Goal: Find specific page/section: Find specific page/section

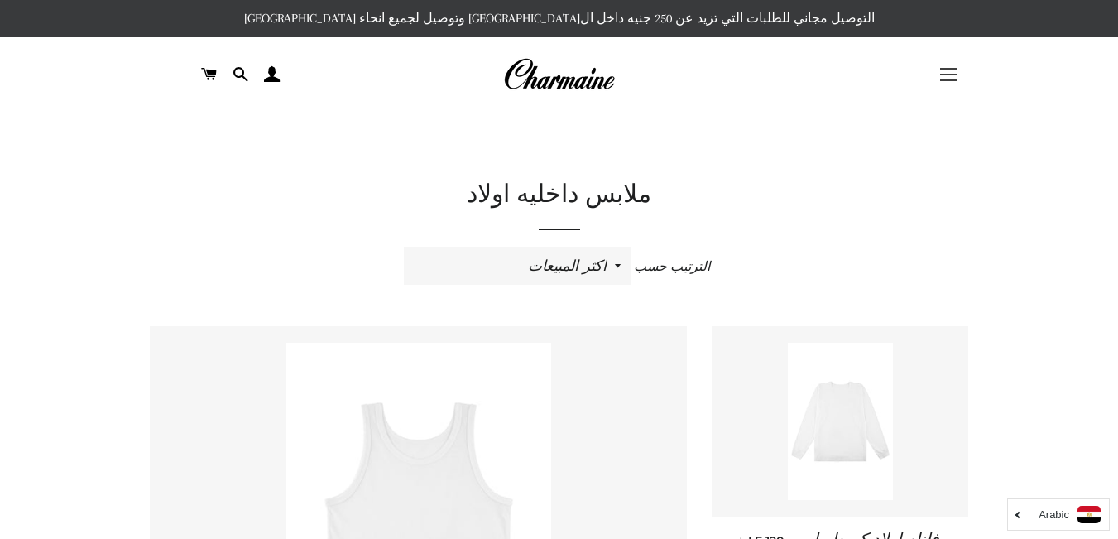
click at [951, 73] on button "التنقل في الموقع" at bounding box center [947, 74] width 41 height 41
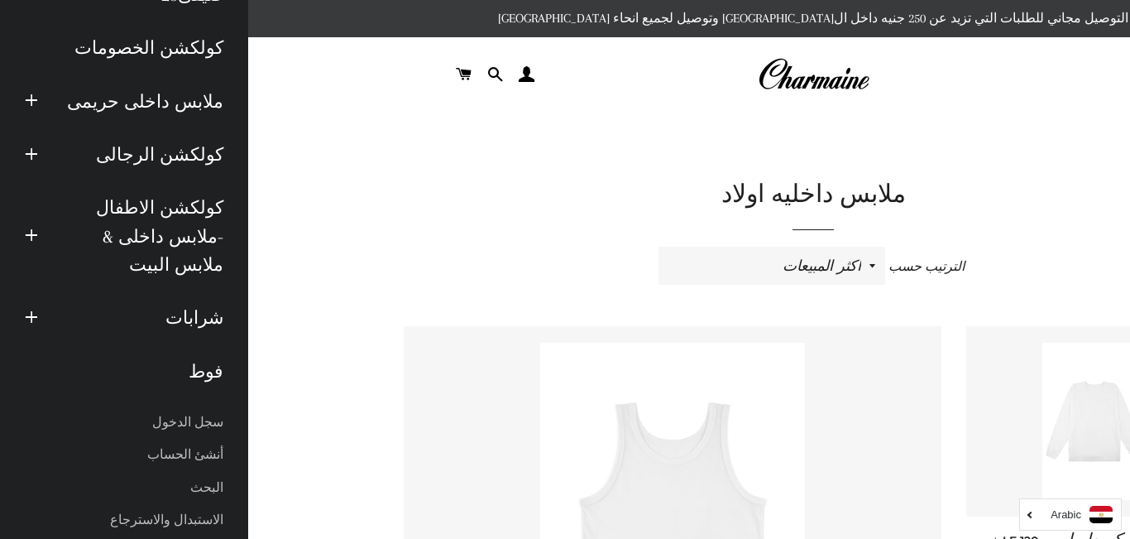
scroll to position [206, 0]
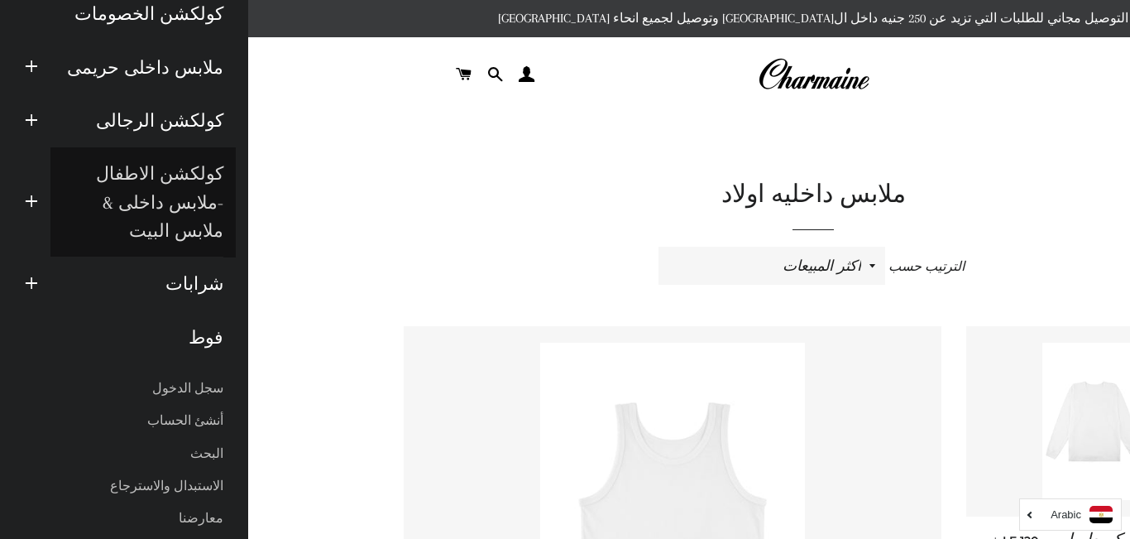
click at [109, 184] on link "كولكشن الاطفال -ملابس داخلى & ملابس البيت" at bounding box center [142, 202] width 185 height 110
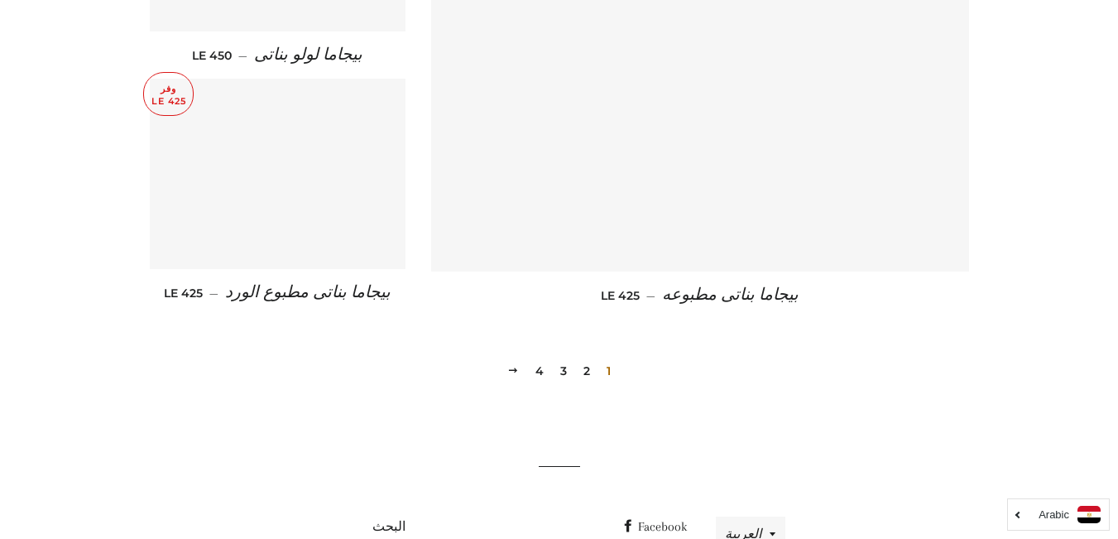
scroll to position [2443, 0]
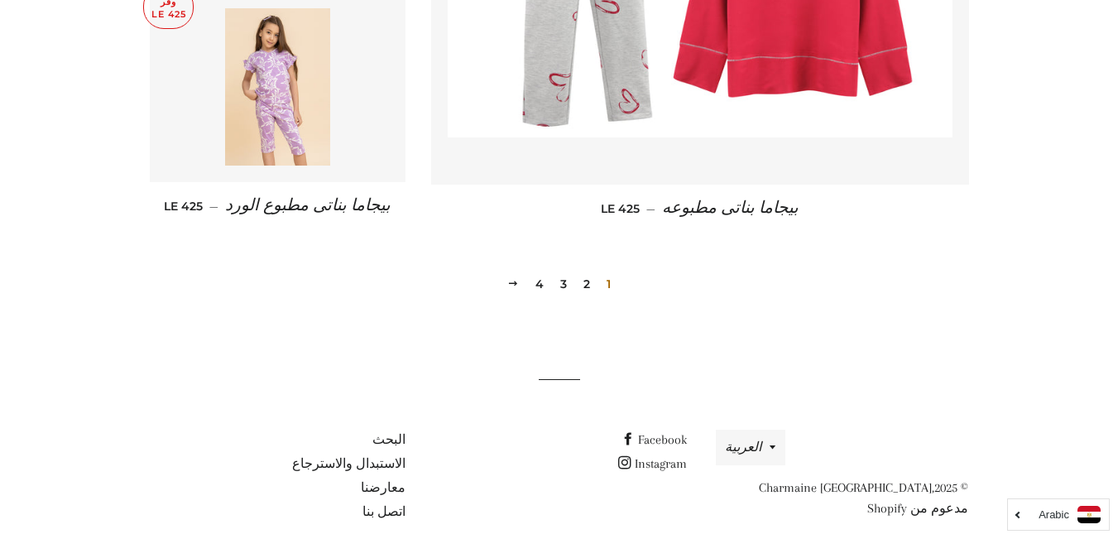
click at [582, 271] on link "2" at bounding box center [587, 283] width 20 height 25
